Goal: Task Accomplishment & Management: Use online tool/utility

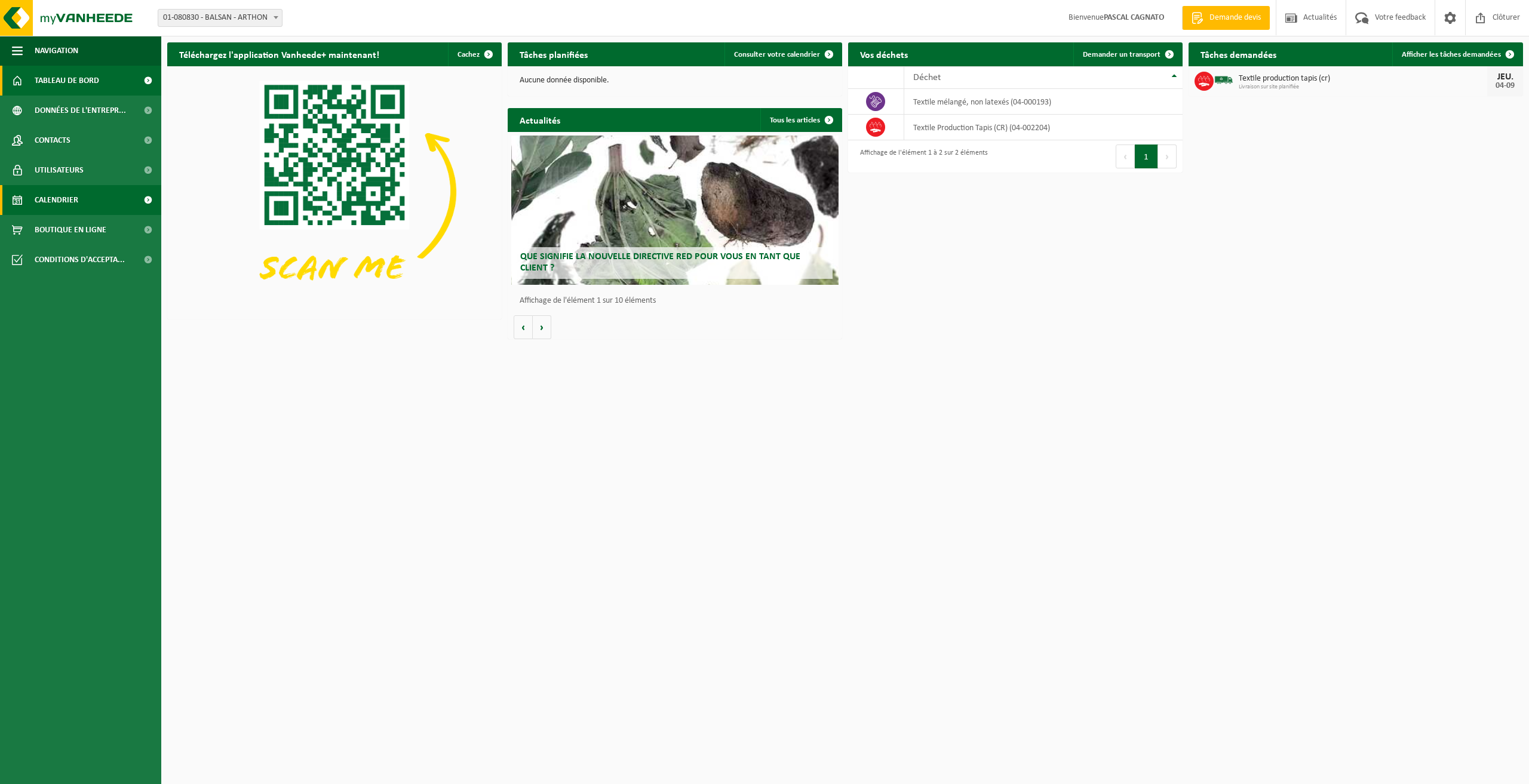
click at [59, 196] on span "Calendrier" at bounding box center [56, 199] width 43 height 30
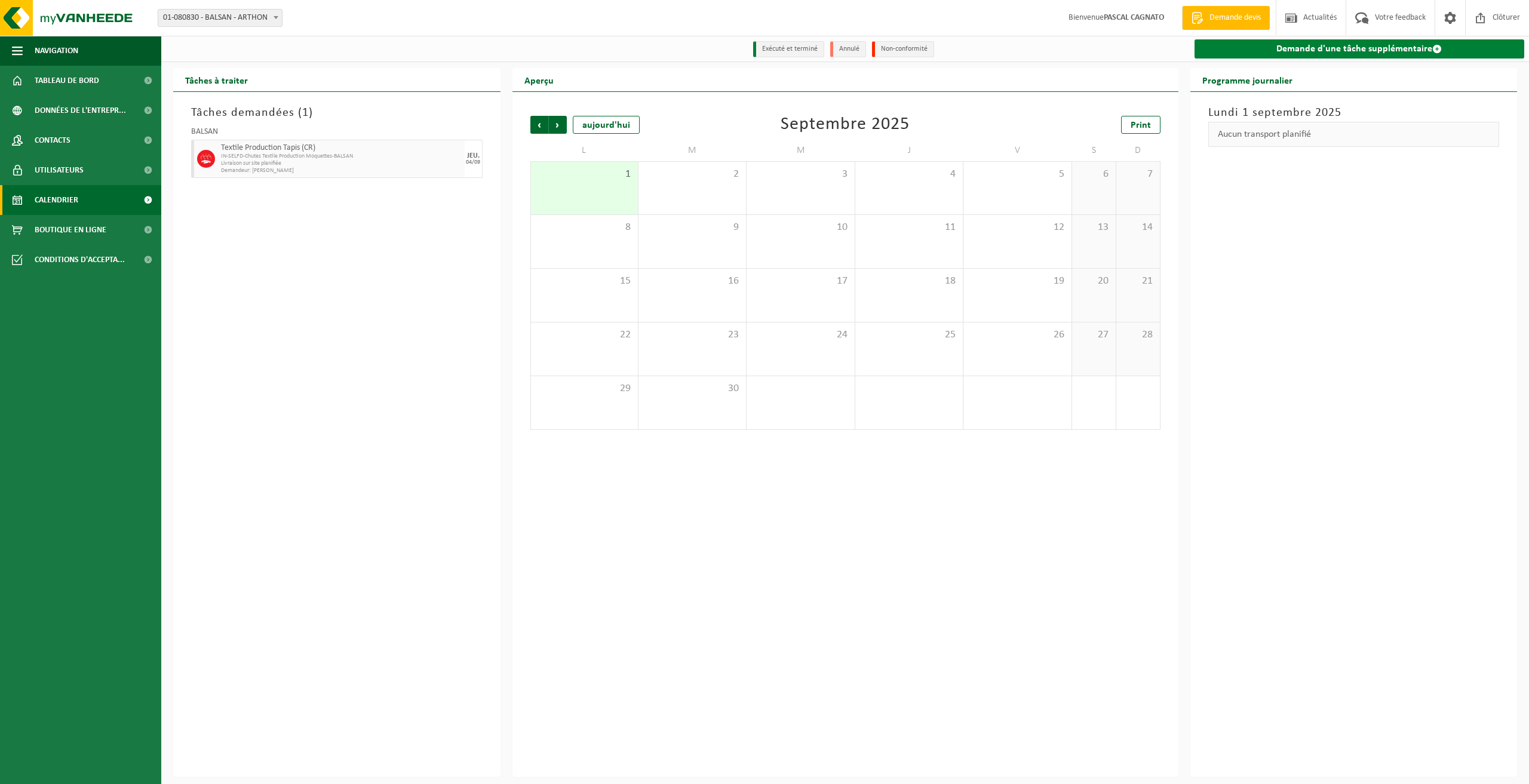
click at [1360, 51] on link "Demande d'une tâche supplémentaire" at bounding box center [1359, 48] width 330 height 20
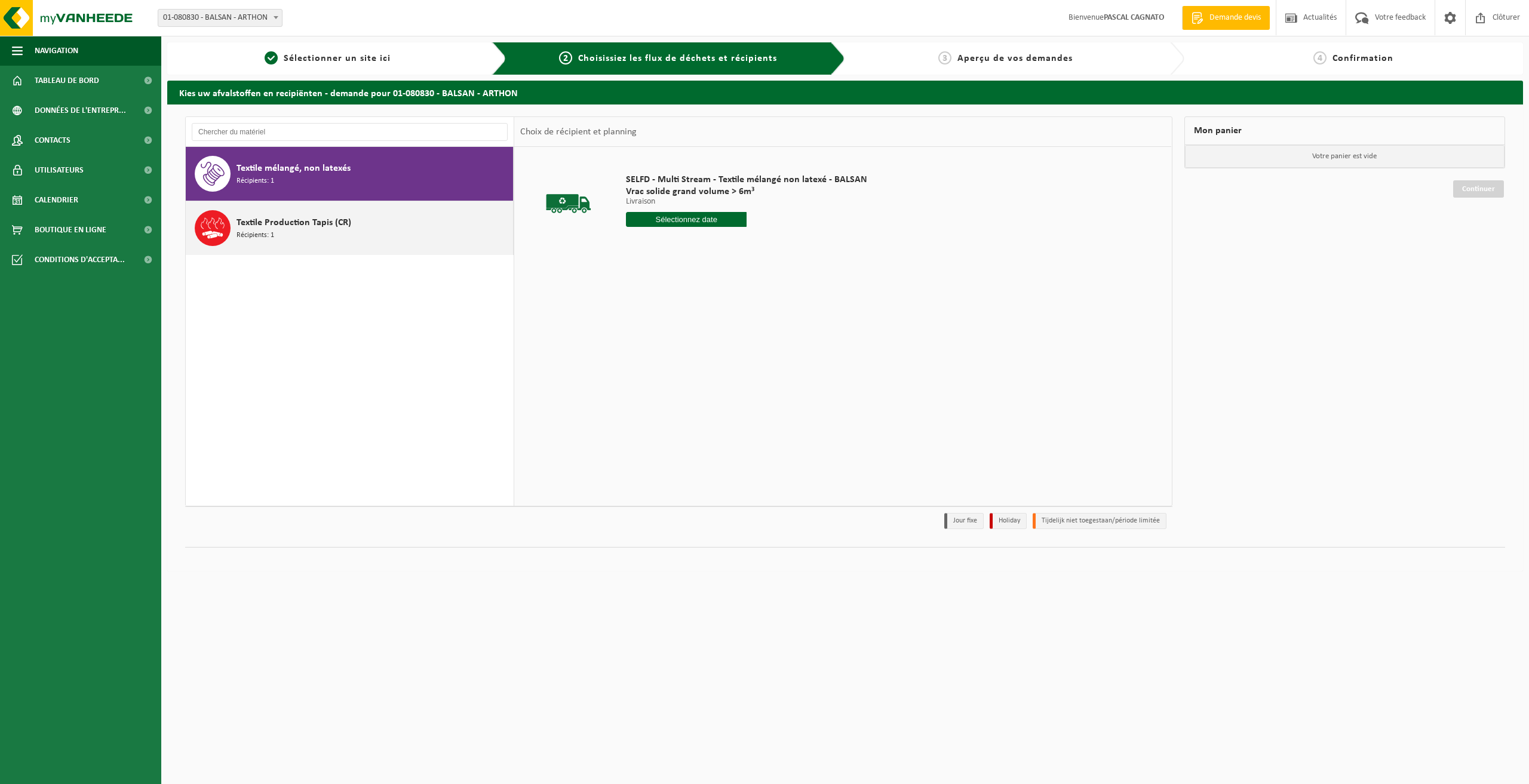
click at [307, 232] on div "Textile Production Tapis (CR) Récipients: 1" at bounding box center [374, 228] width 273 height 36
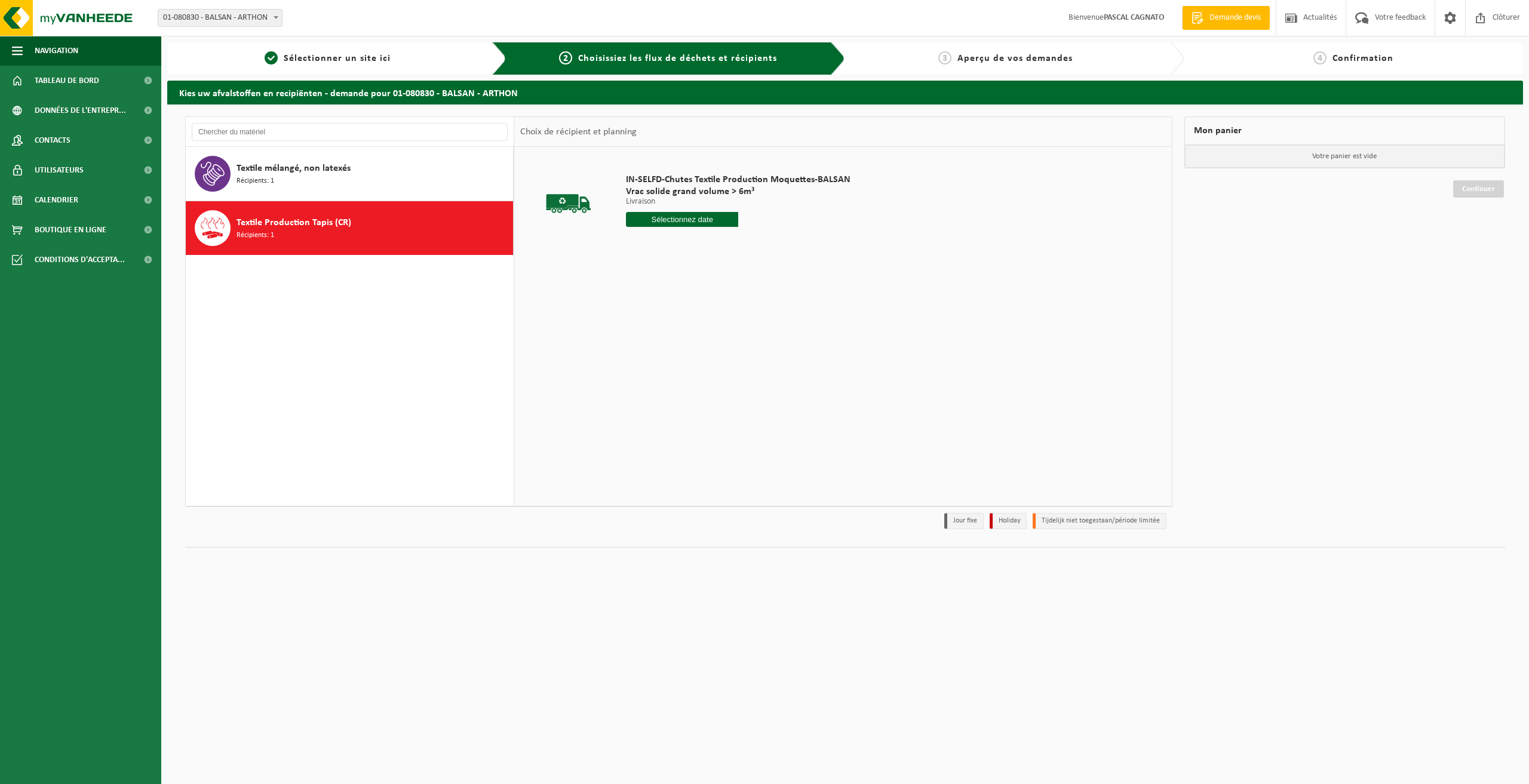
click at [668, 221] on input "text" at bounding box center [682, 220] width 112 height 15
click at [1493, 20] on span "Clôturer" at bounding box center [1505, 18] width 33 height 36
